Goal: Task Accomplishment & Management: Manage account settings

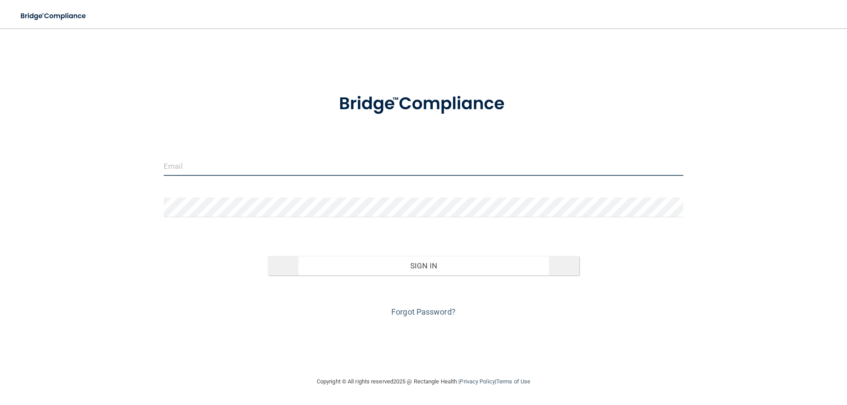
type input "[EMAIL_ADDRESS][DOMAIN_NAME]"
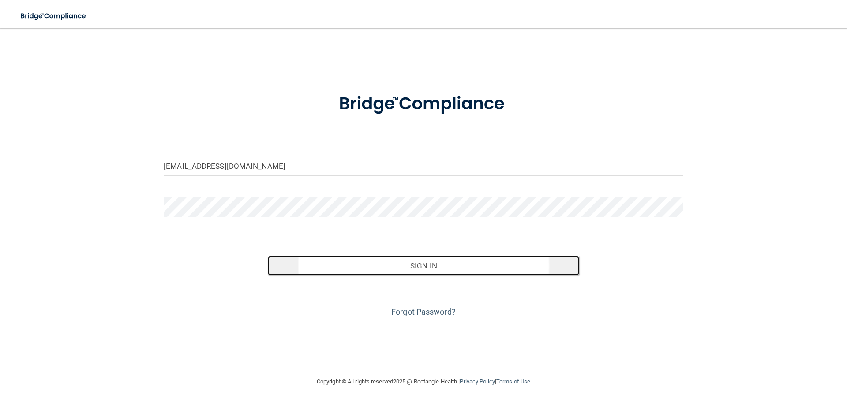
click at [422, 268] on button "Sign In" at bounding box center [424, 265] width 312 height 19
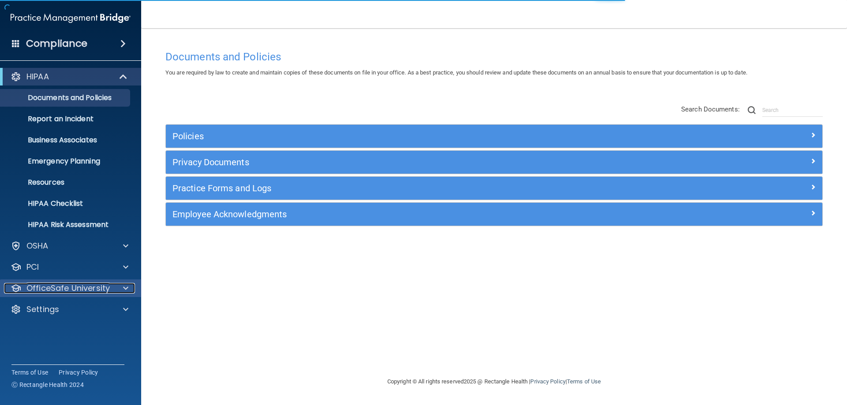
click at [117, 286] on div at bounding box center [124, 288] width 22 height 11
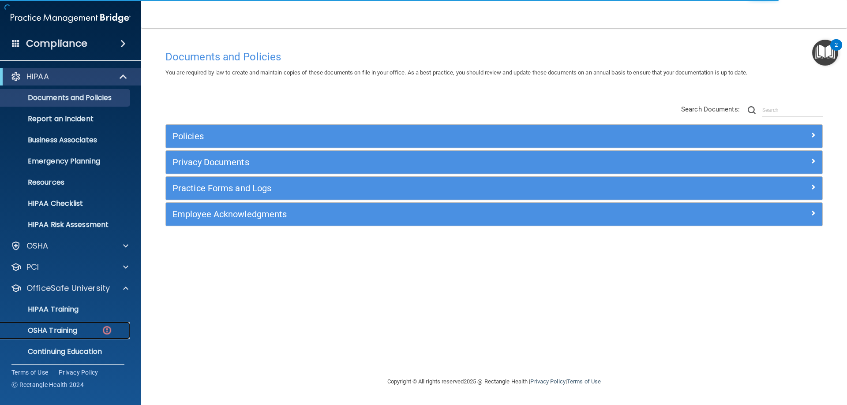
click at [84, 327] on div "OSHA Training" at bounding box center [66, 330] width 120 height 9
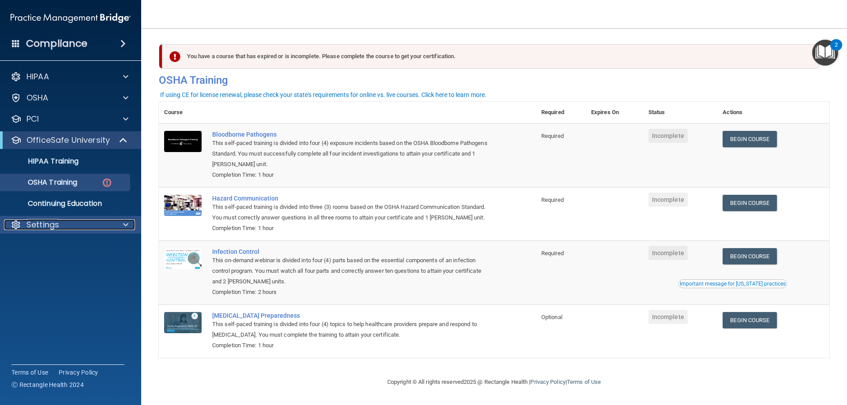
click at [71, 224] on div "Settings" at bounding box center [58, 225] width 109 height 11
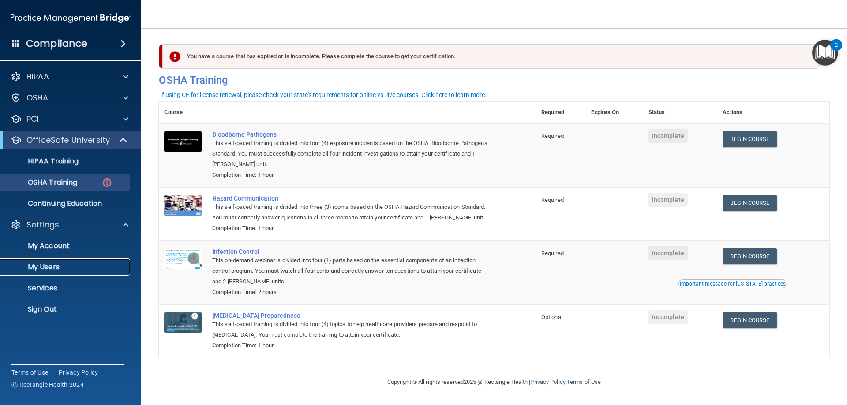
click at [53, 263] on p "My Users" at bounding box center [66, 267] width 120 height 9
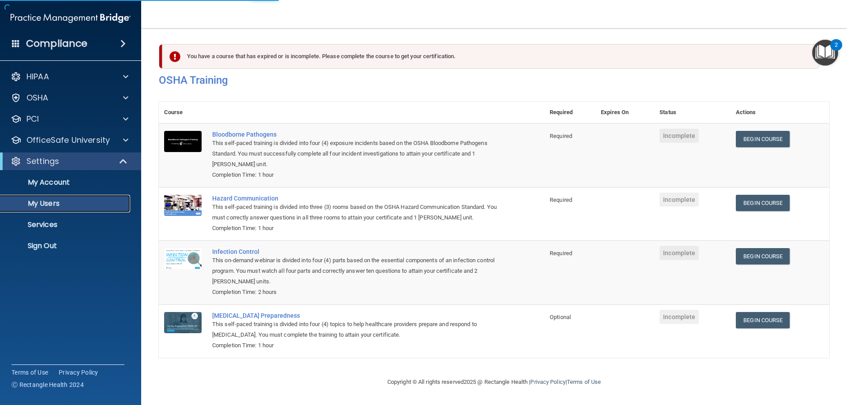
select select "20"
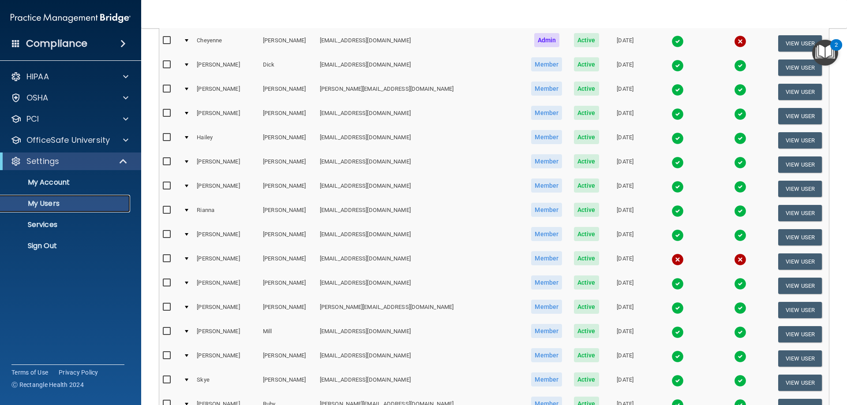
scroll to position [325, 0]
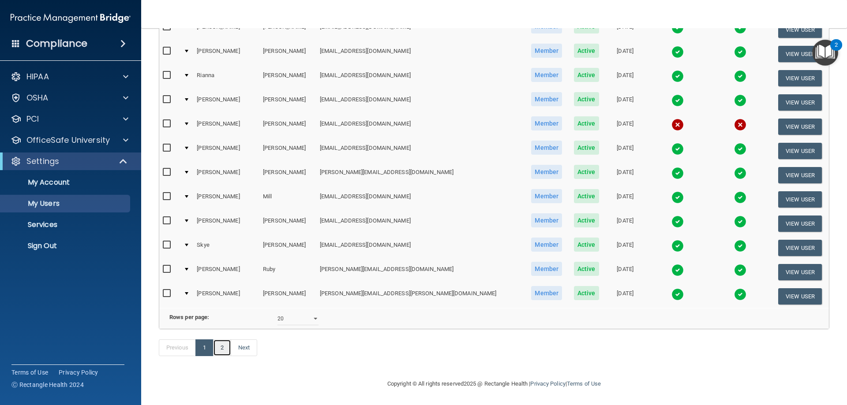
click at [224, 348] on link "2" at bounding box center [222, 348] width 18 height 17
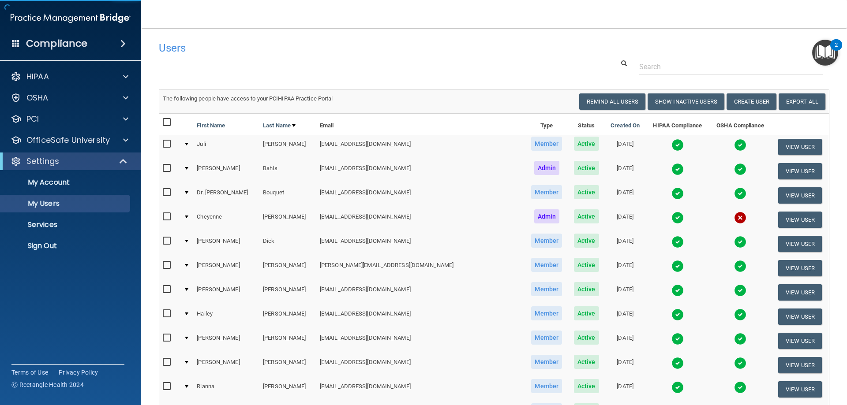
select select "20"
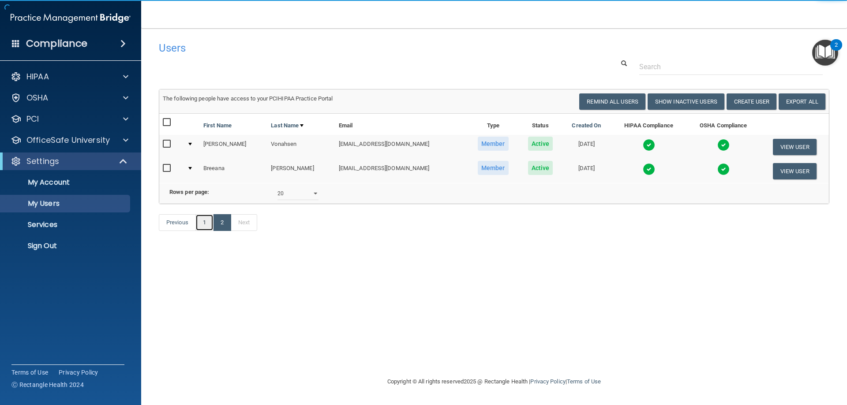
click at [202, 228] on link "1" at bounding box center [204, 222] width 18 height 17
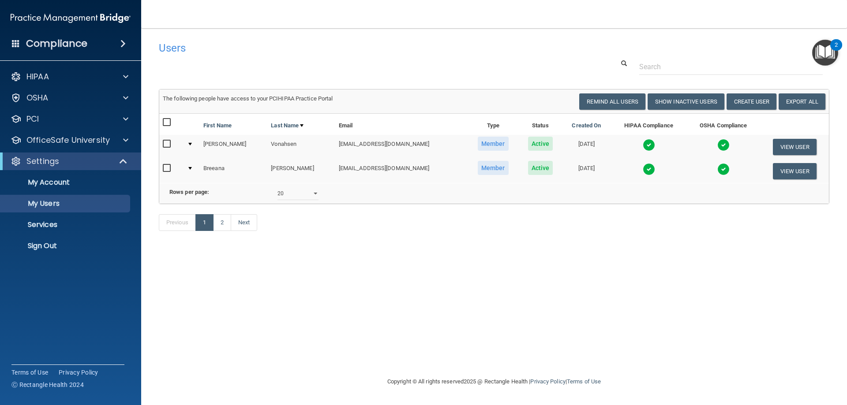
select select "20"
